Goal: Task Accomplishment & Management: Manage account settings

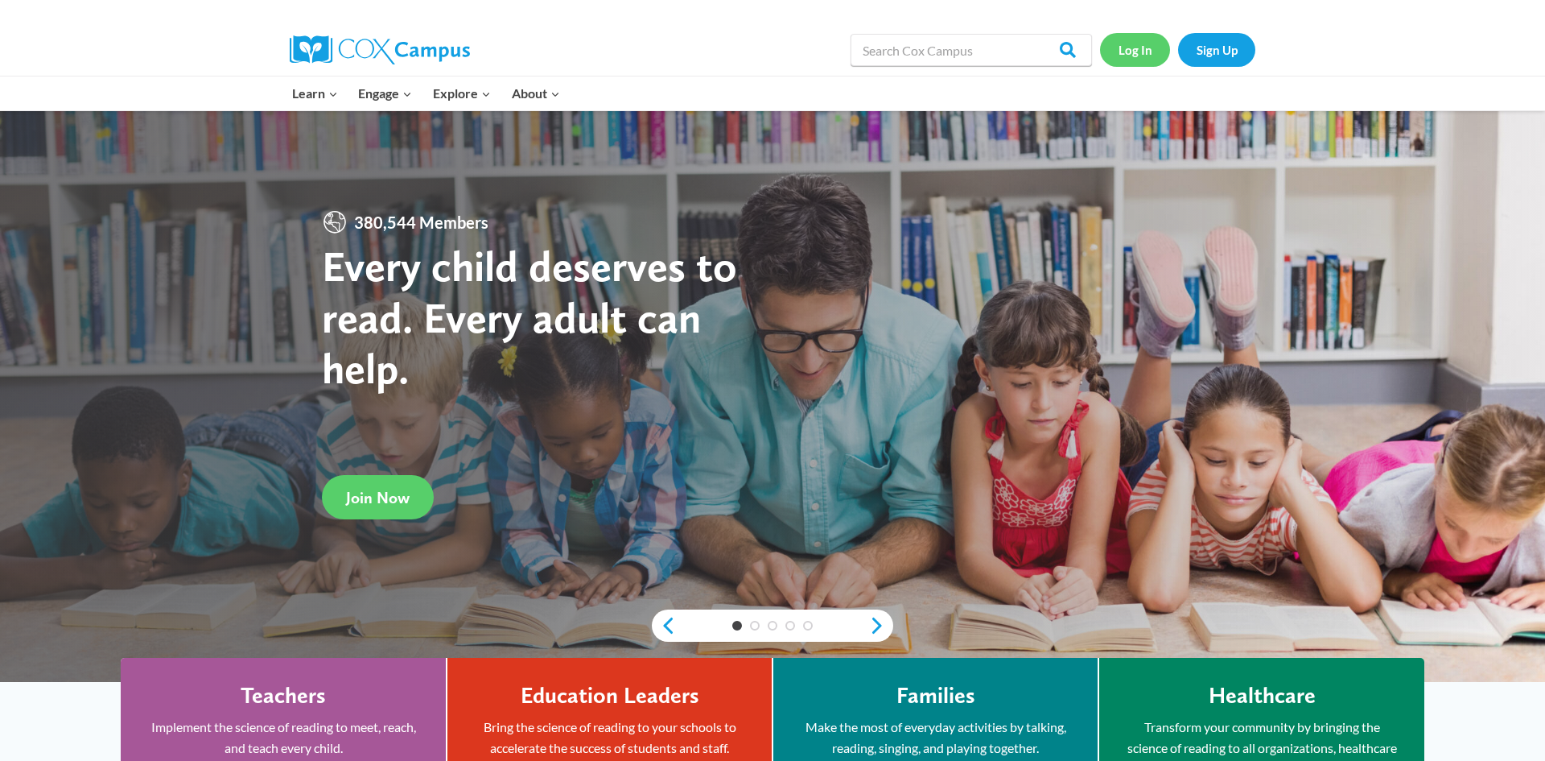
click at [1135, 58] on link "Log In" at bounding box center [1135, 49] width 70 height 33
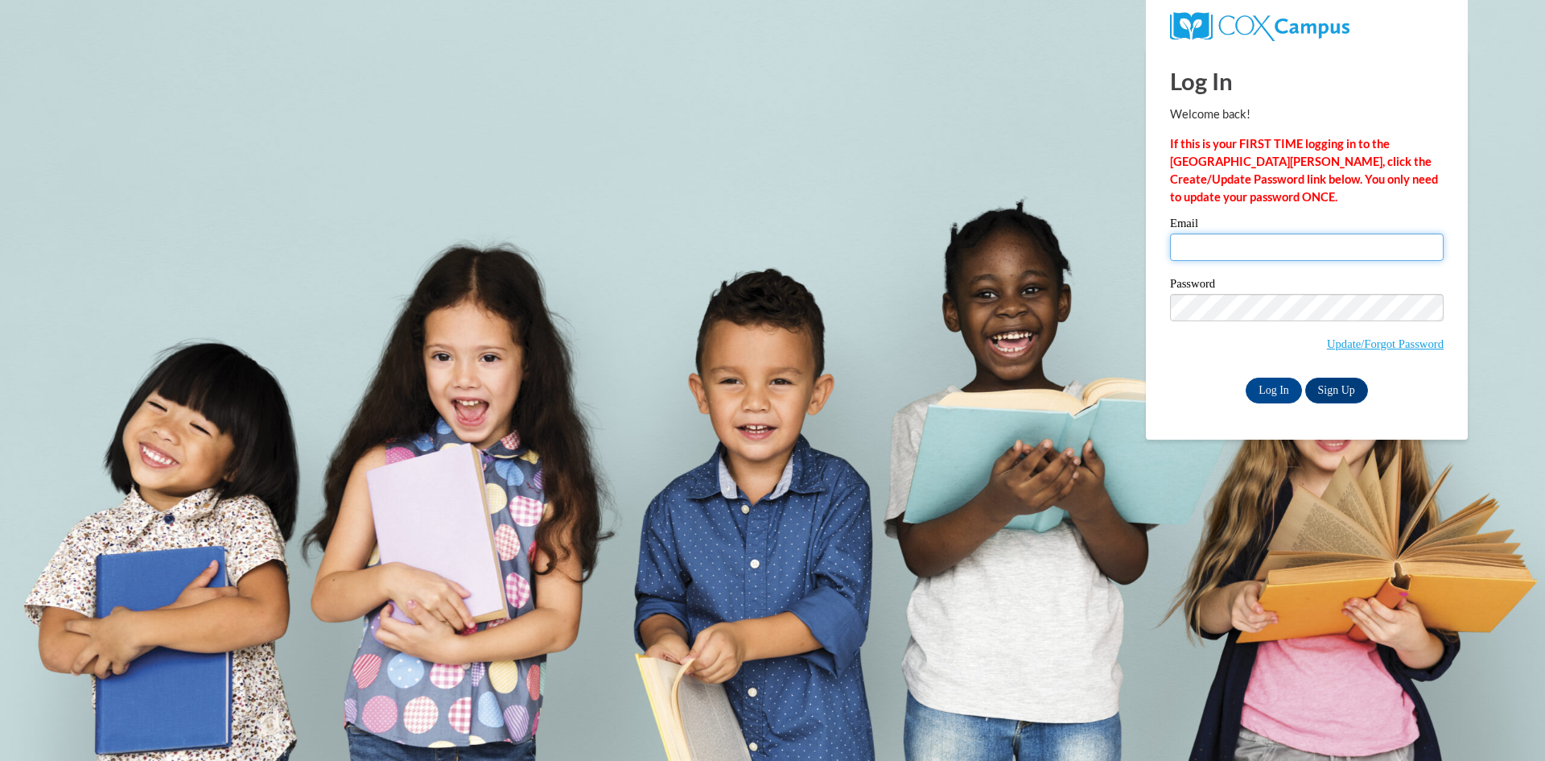
click at [1263, 257] on input "Email" at bounding box center [1307, 246] width 274 height 27
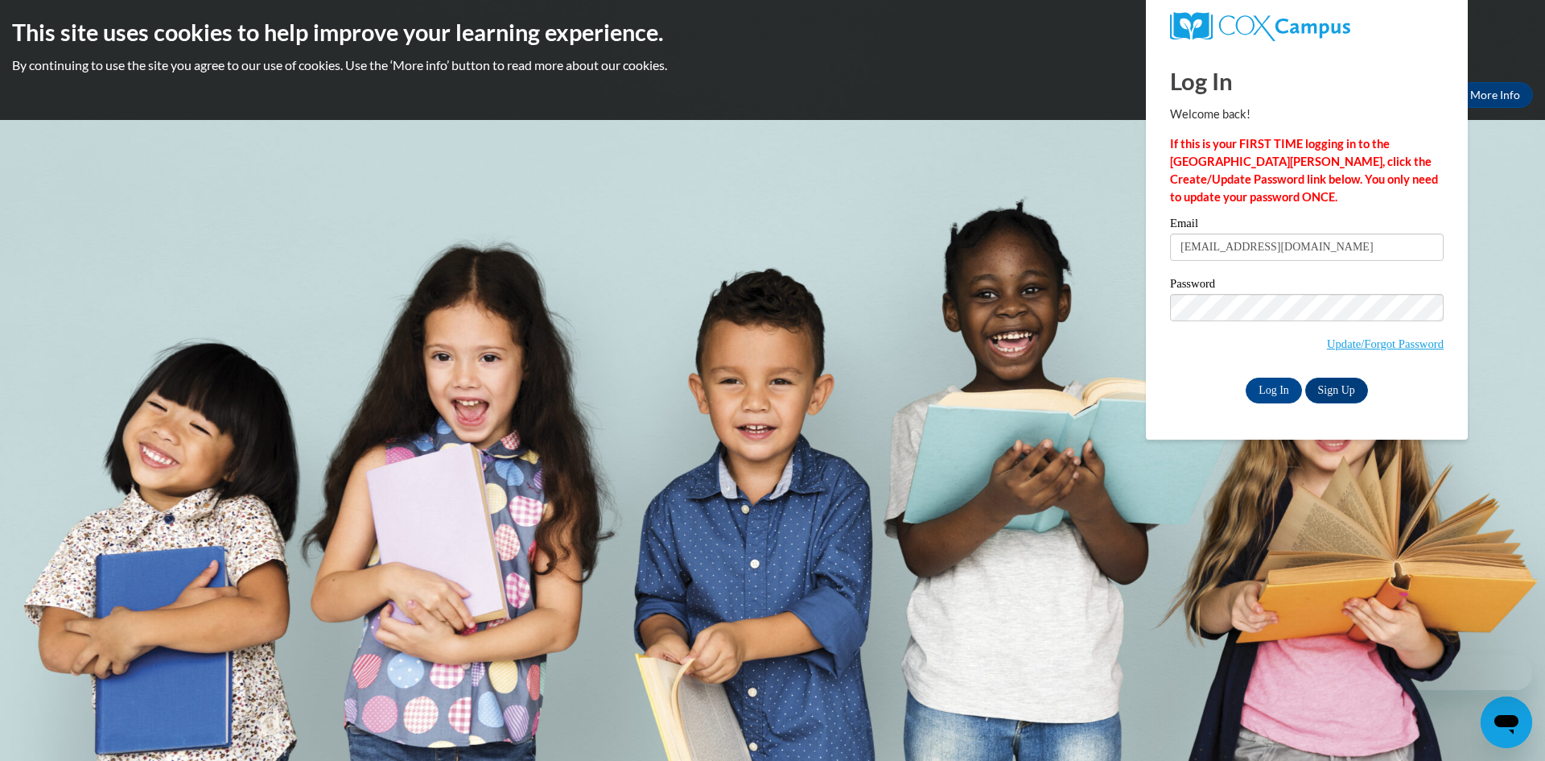
click at [1284, 258] on input "mpeterman@misd.k12.wi.us" at bounding box center [1307, 246] width 274 height 27
type input "mbartz@misd.k12.wi.us"
click at [1275, 387] on input "Log In" at bounding box center [1274, 390] width 56 height 26
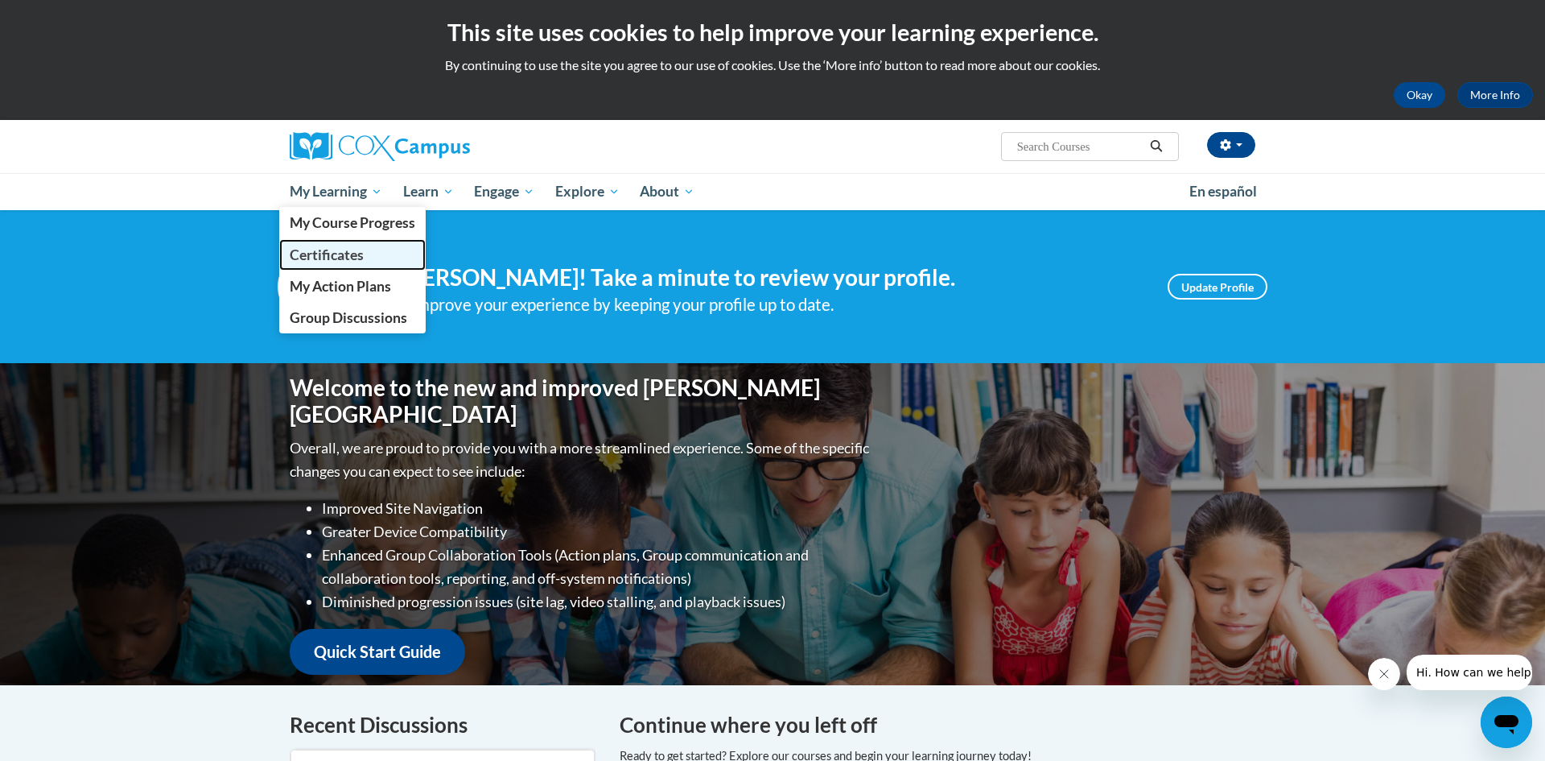
click at [348, 246] on span "Certificates" at bounding box center [327, 254] width 74 height 17
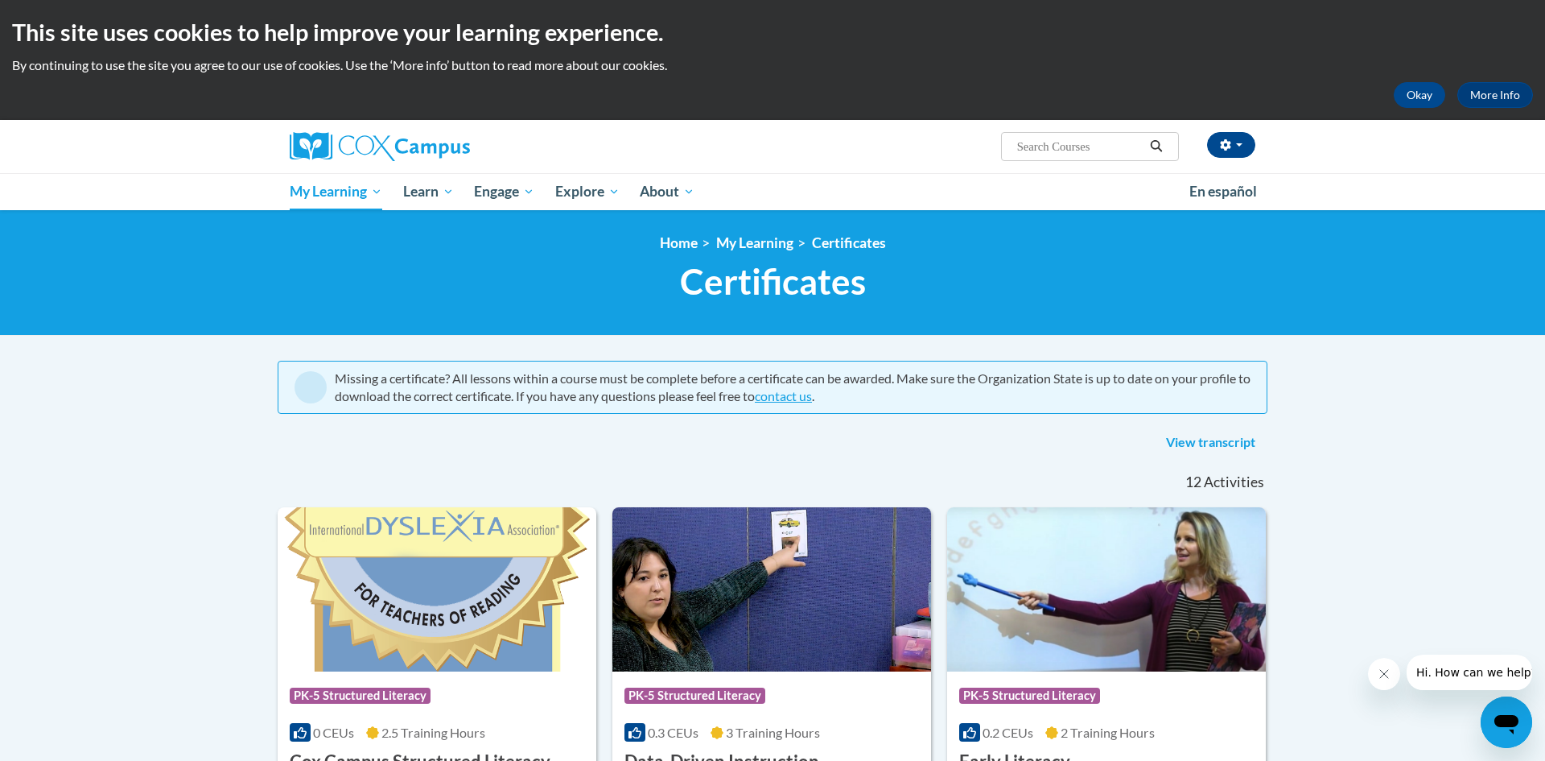
click at [286, 497] on nav "«« « 1-12 » »» 12 Activities CEUs" at bounding box center [773, 482] width 1014 height 50
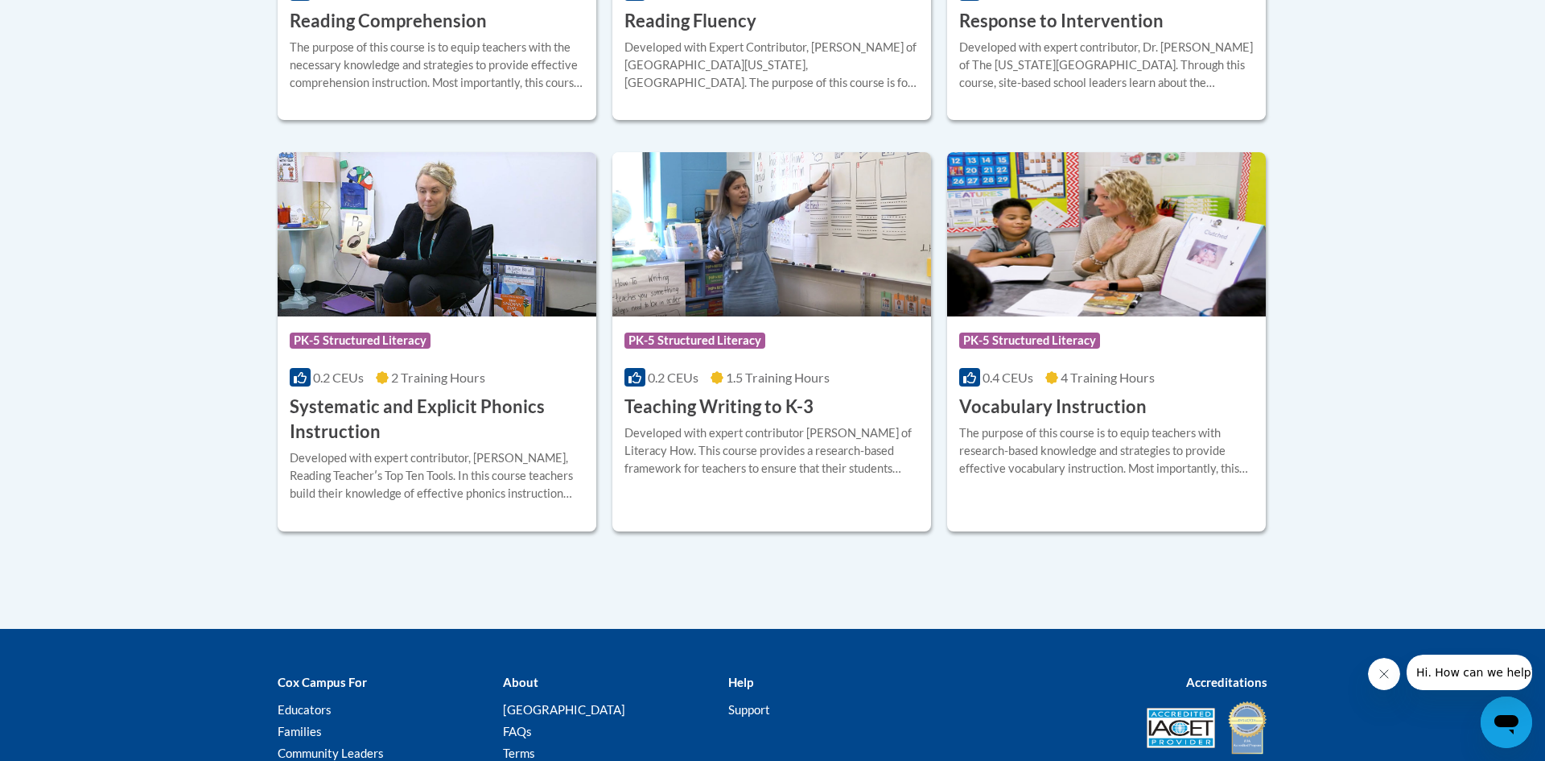
scroll to position [1610, 0]
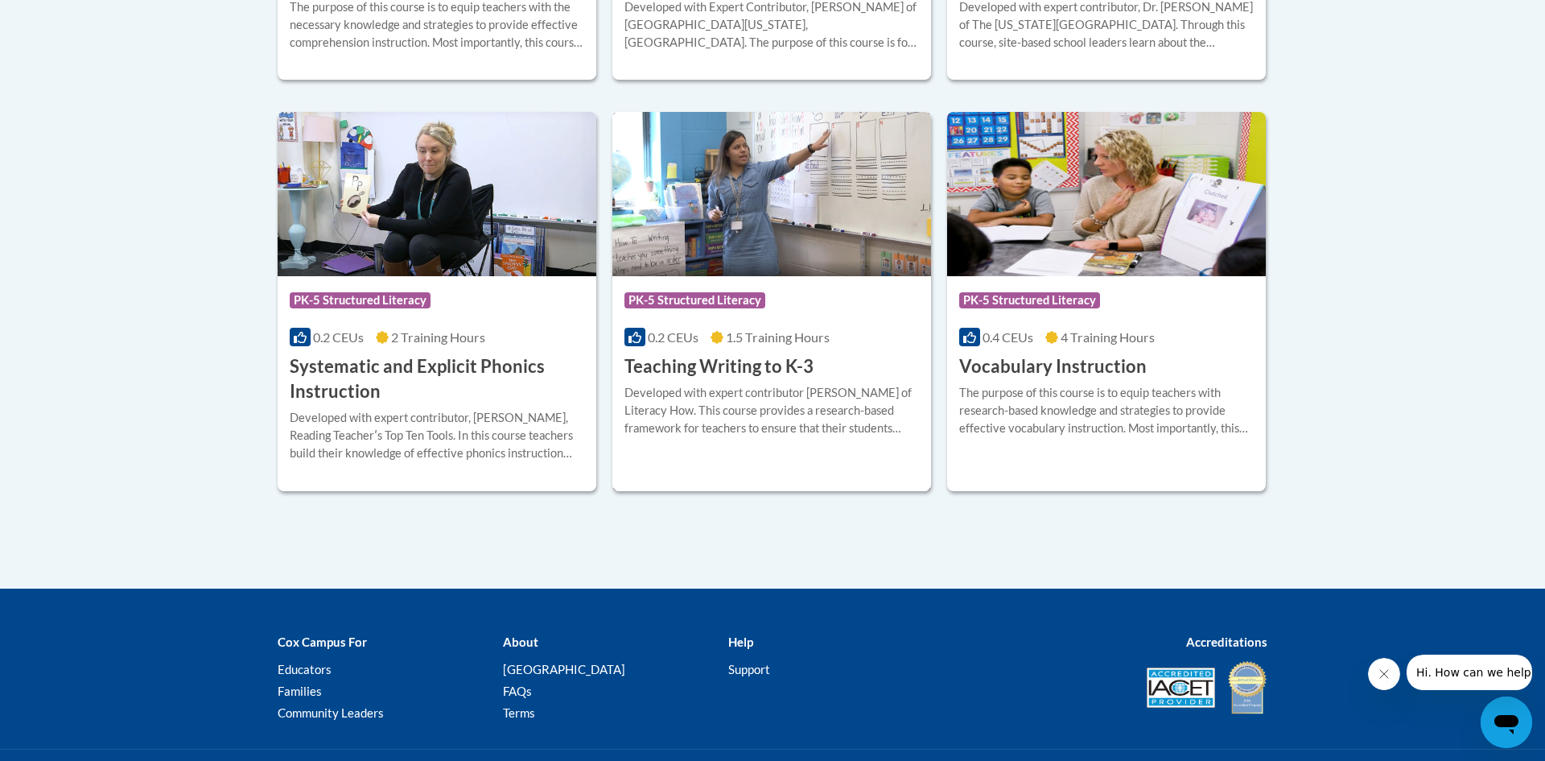
click at [740, 417] on div "Developed with expert contributor Dr. [PERSON_NAME] of Literacy How. This cours…" at bounding box center [771, 410] width 295 height 53
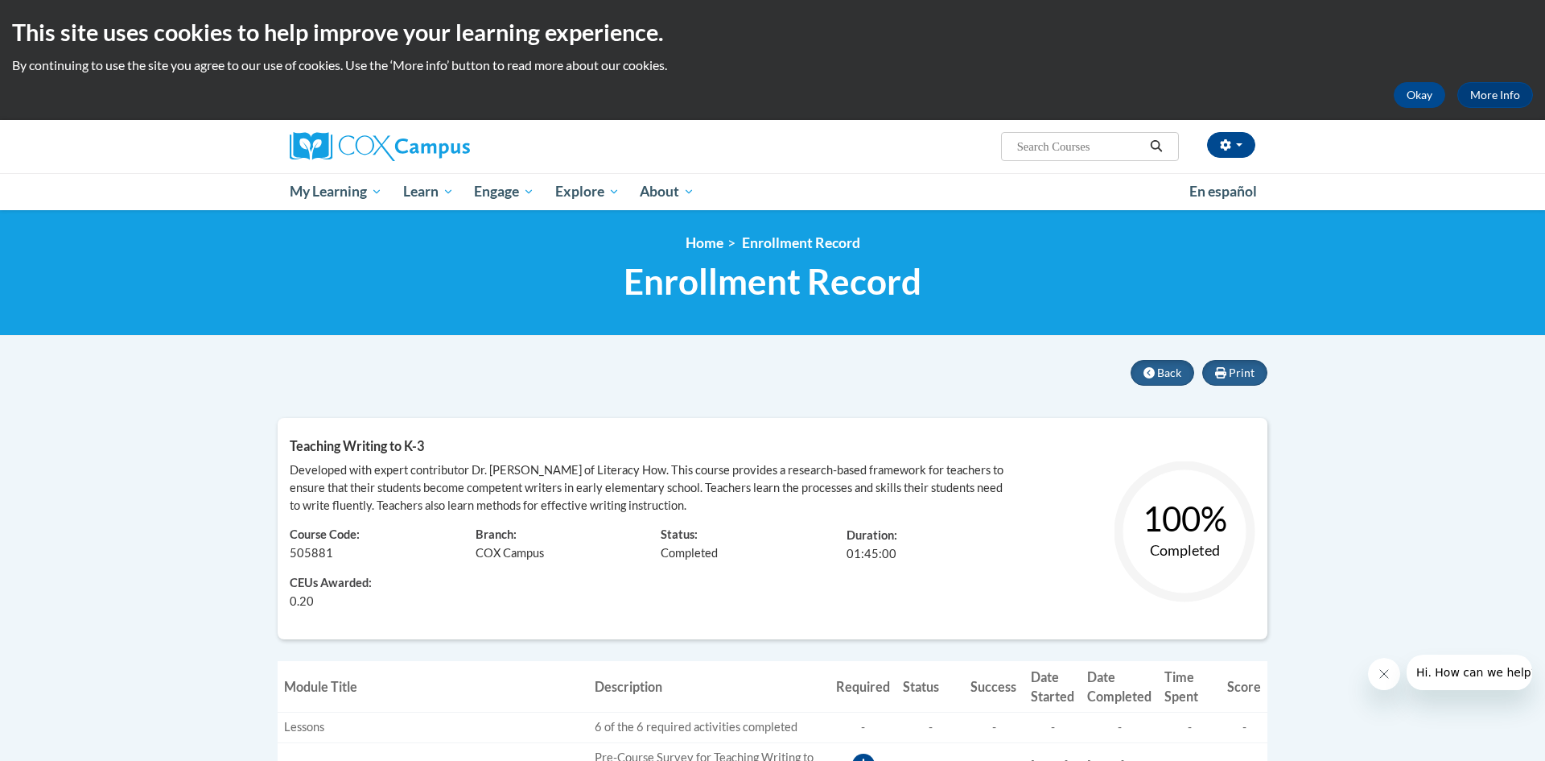
click at [983, 385] on div "Print Back Teaching Writing to K-3 Developed with expert contributor Dr. Margie…" at bounding box center [773, 502] width 990 height 284
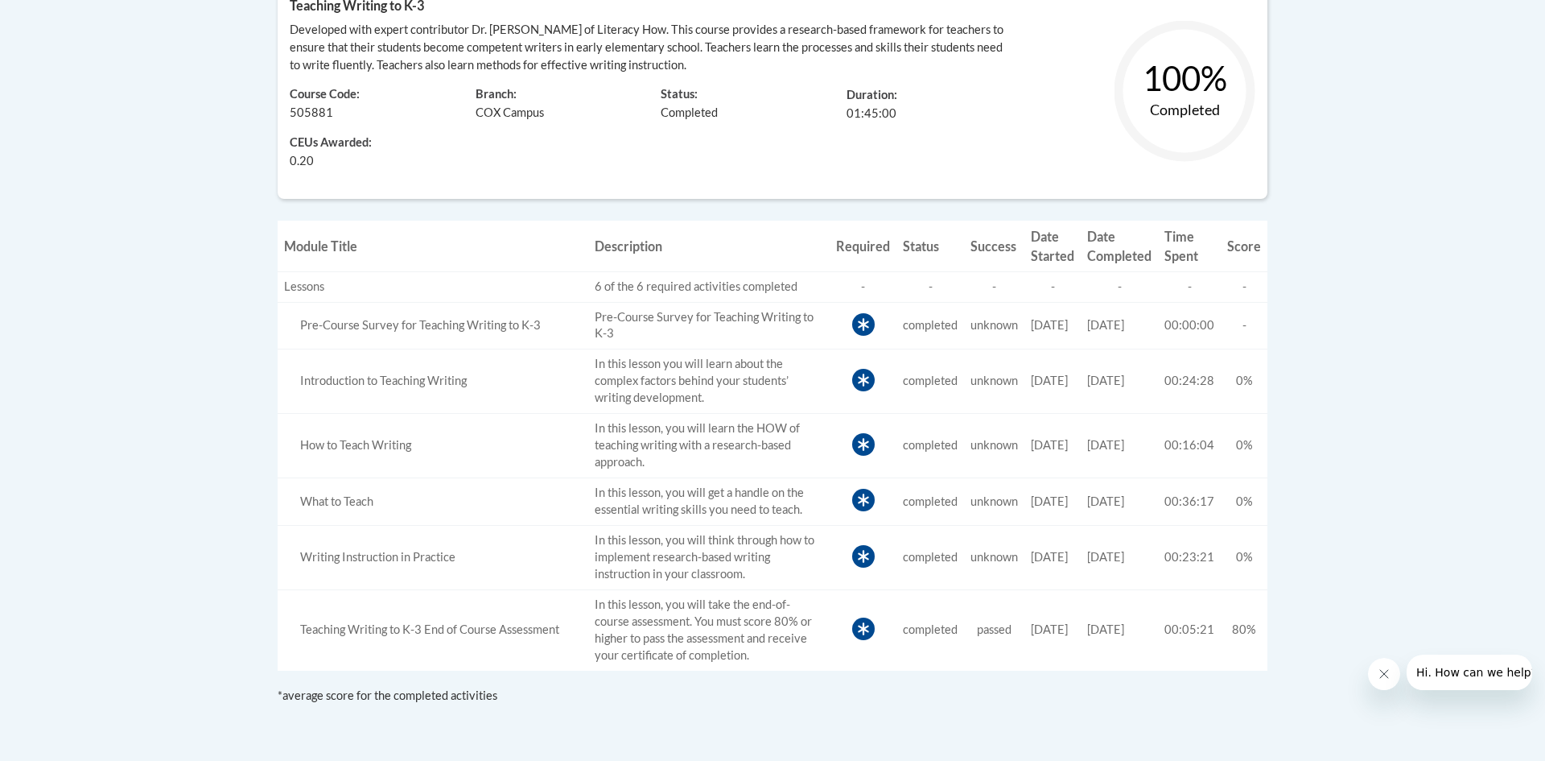
scroll to position [322, 0]
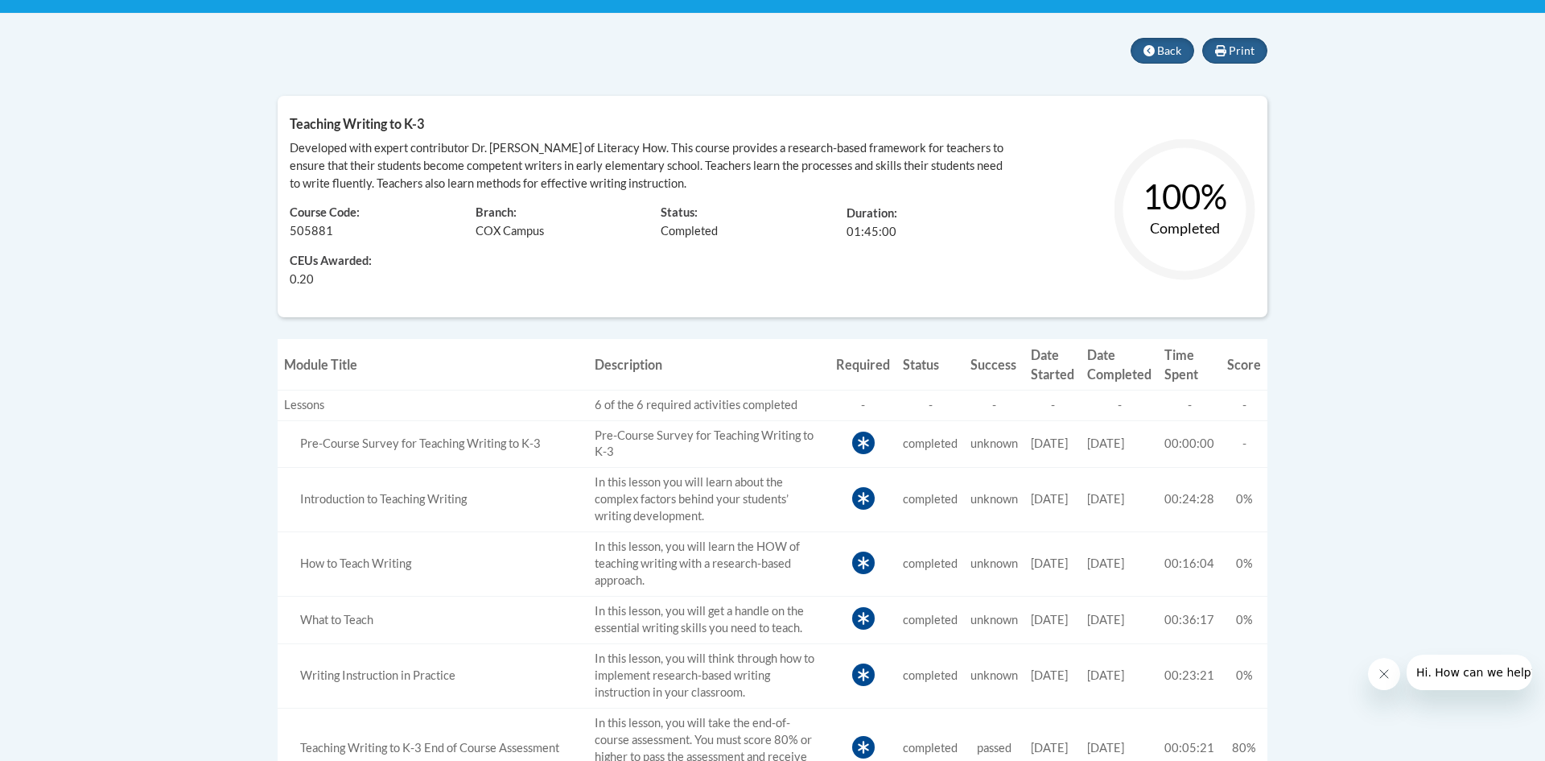
click at [686, 331] on div at bounding box center [525, 330] width 495 height 16
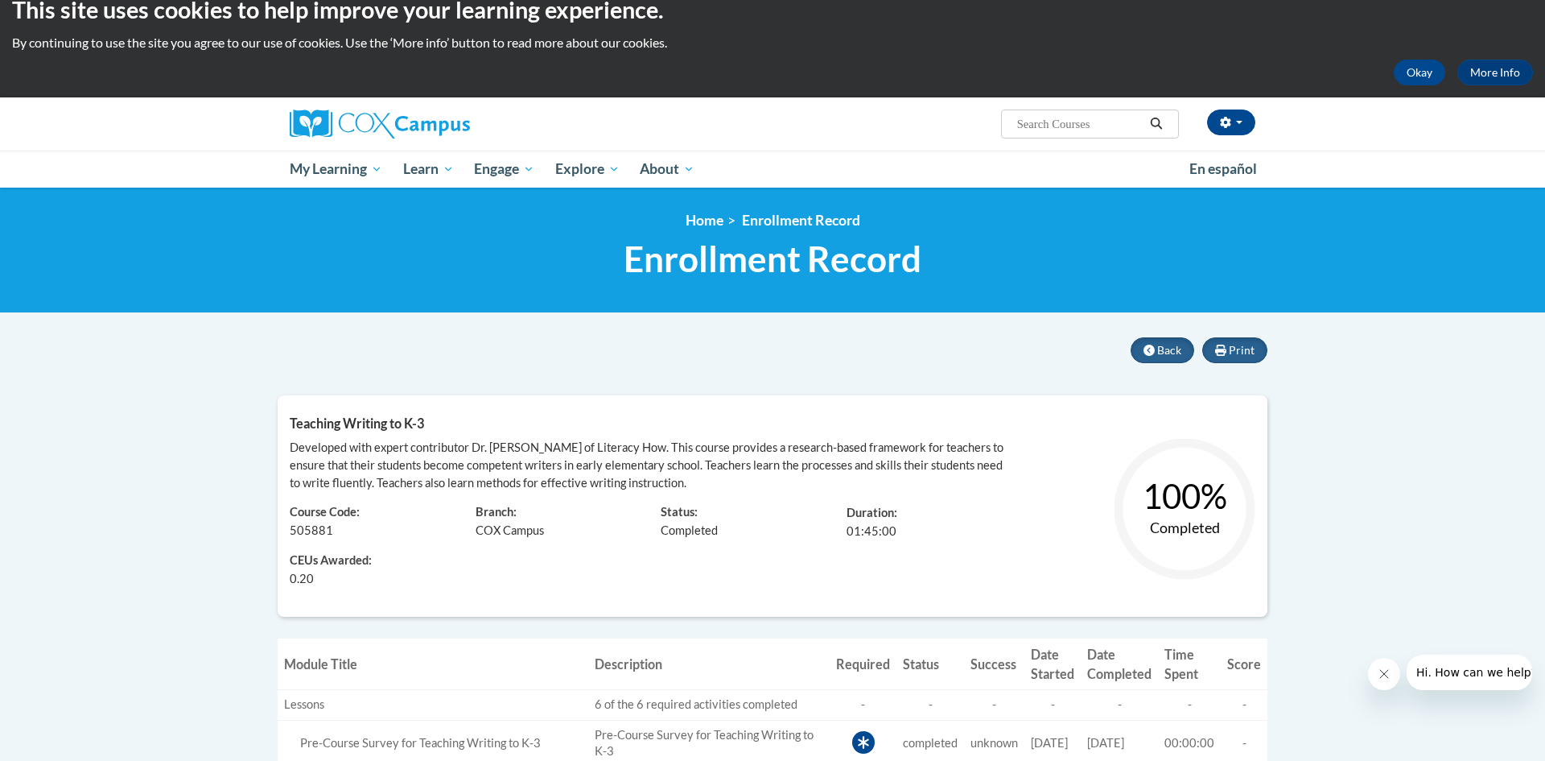
scroll to position [0, 0]
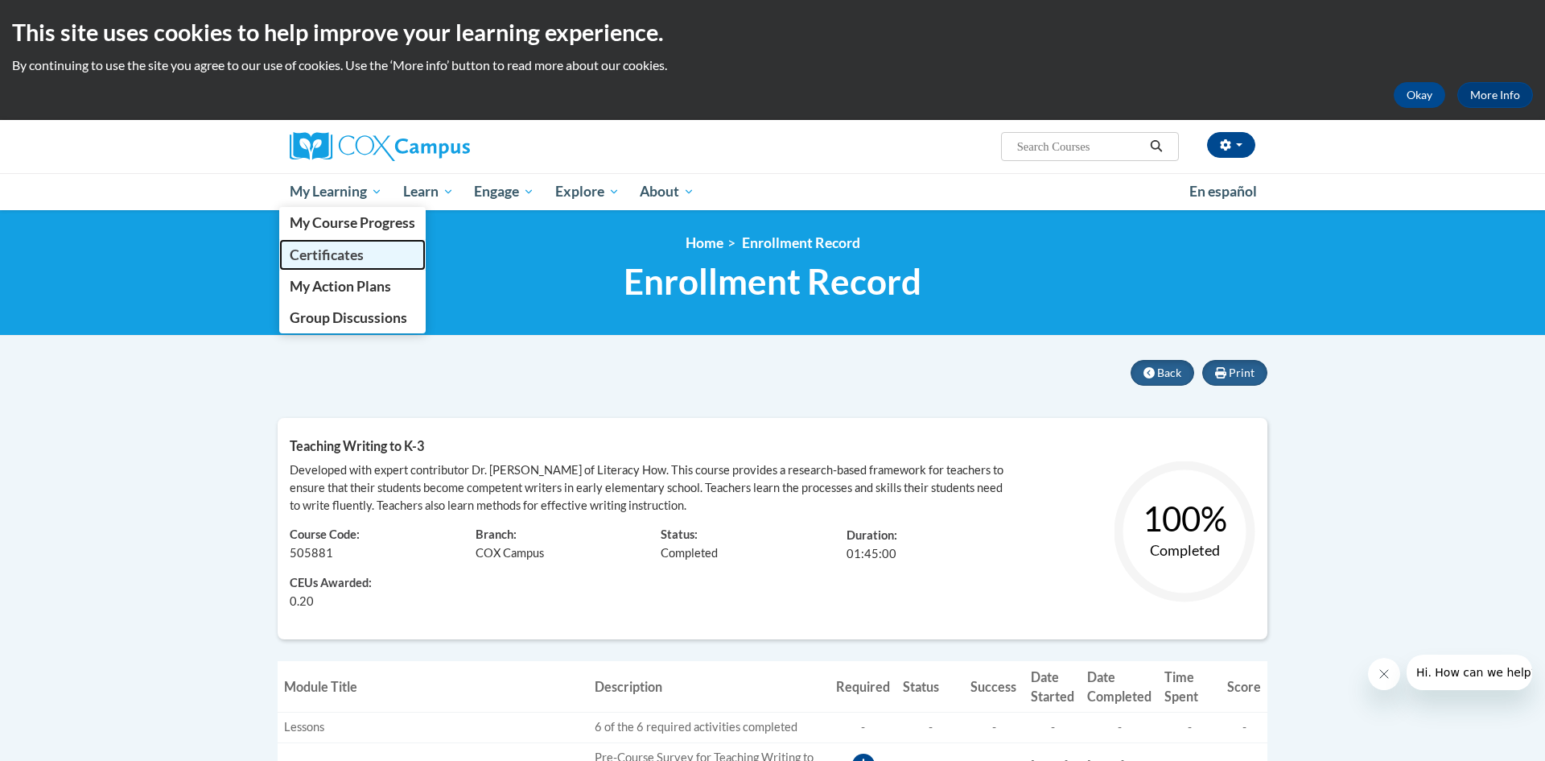
click at [344, 248] on span "Certificates" at bounding box center [327, 254] width 74 height 17
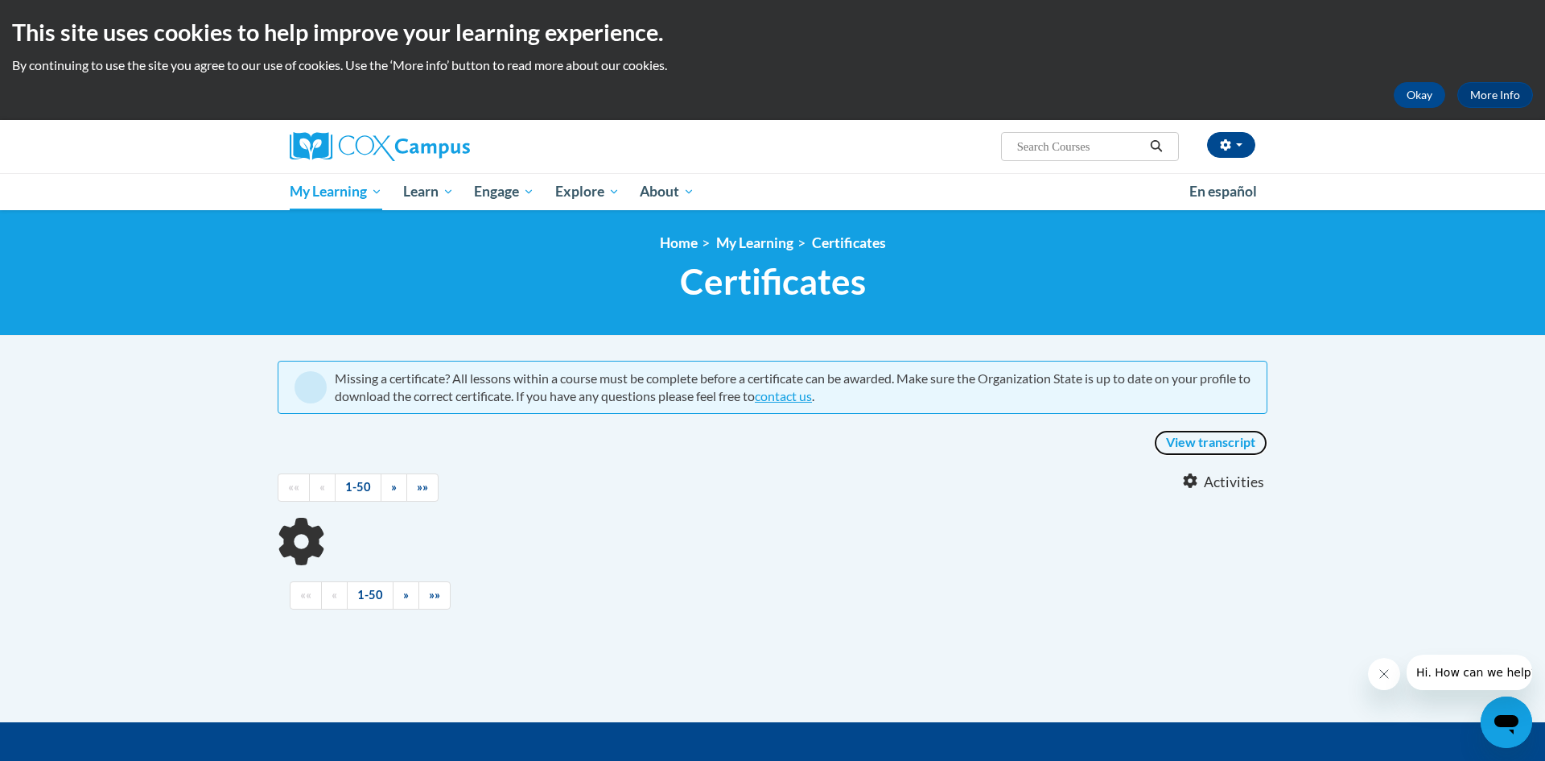
click at [1224, 444] on link "View transcript" at bounding box center [1210, 443] width 113 height 26
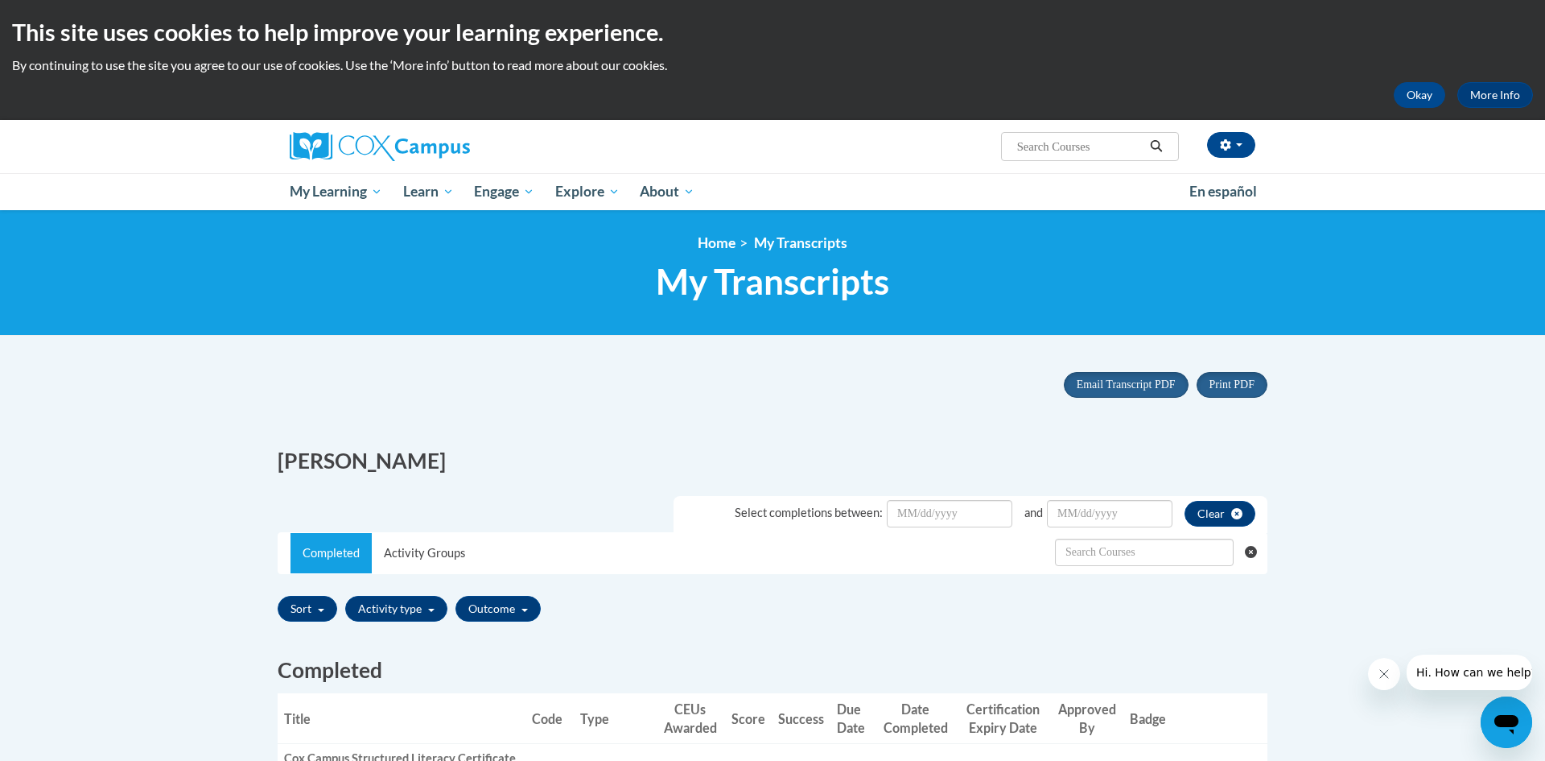
click at [838, 603] on div "Sort Title Code Date Completed Certificate Expiration Dated Due Date Selected F…" at bounding box center [773, 609] width 990 height 38
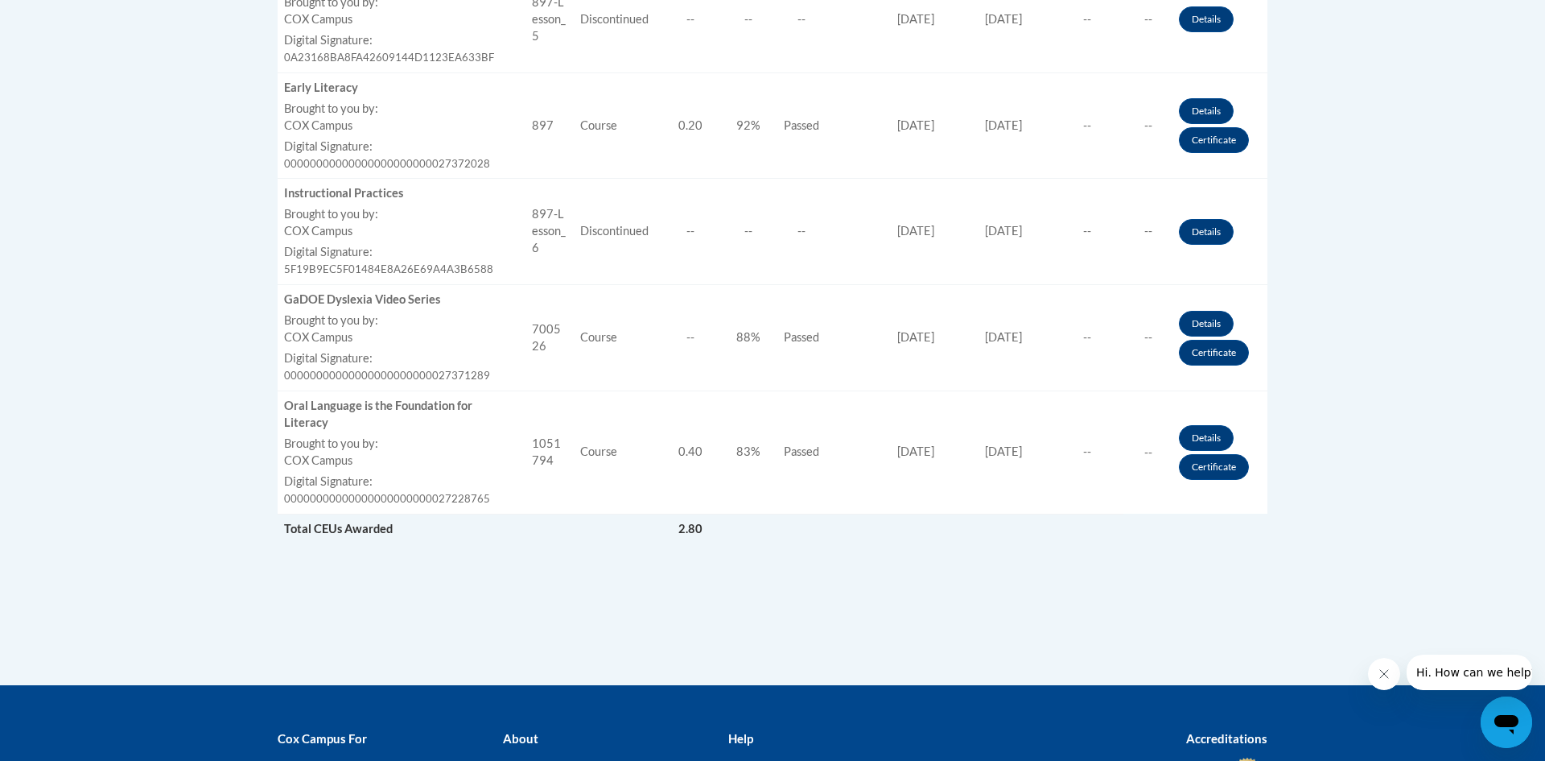
scroll to position [1931, 0]
